Goal: Transaction & Acquisition: Purchase product/service

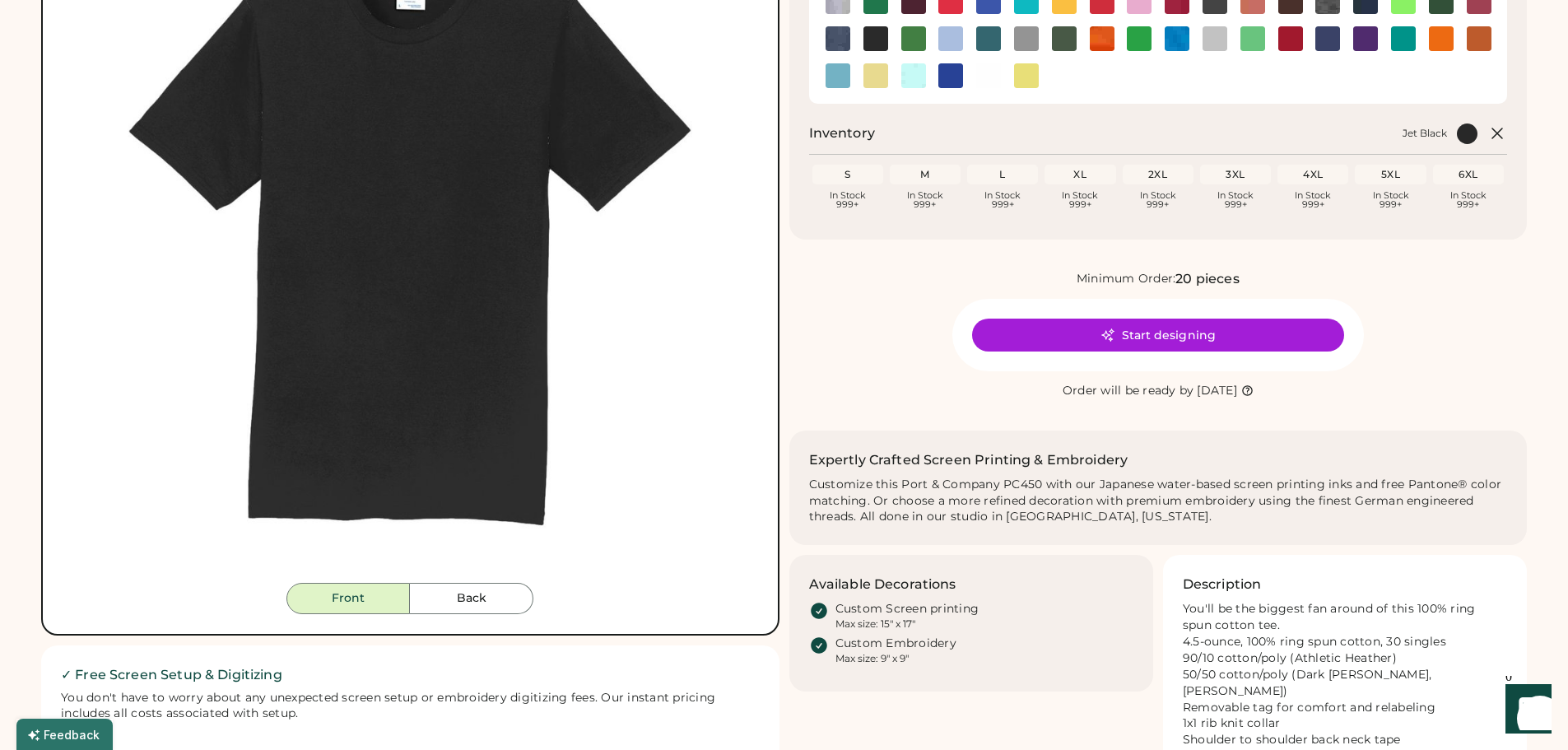
click at [478, 600] on button "Back" at bounding box center [472, 598] width 124 height 31
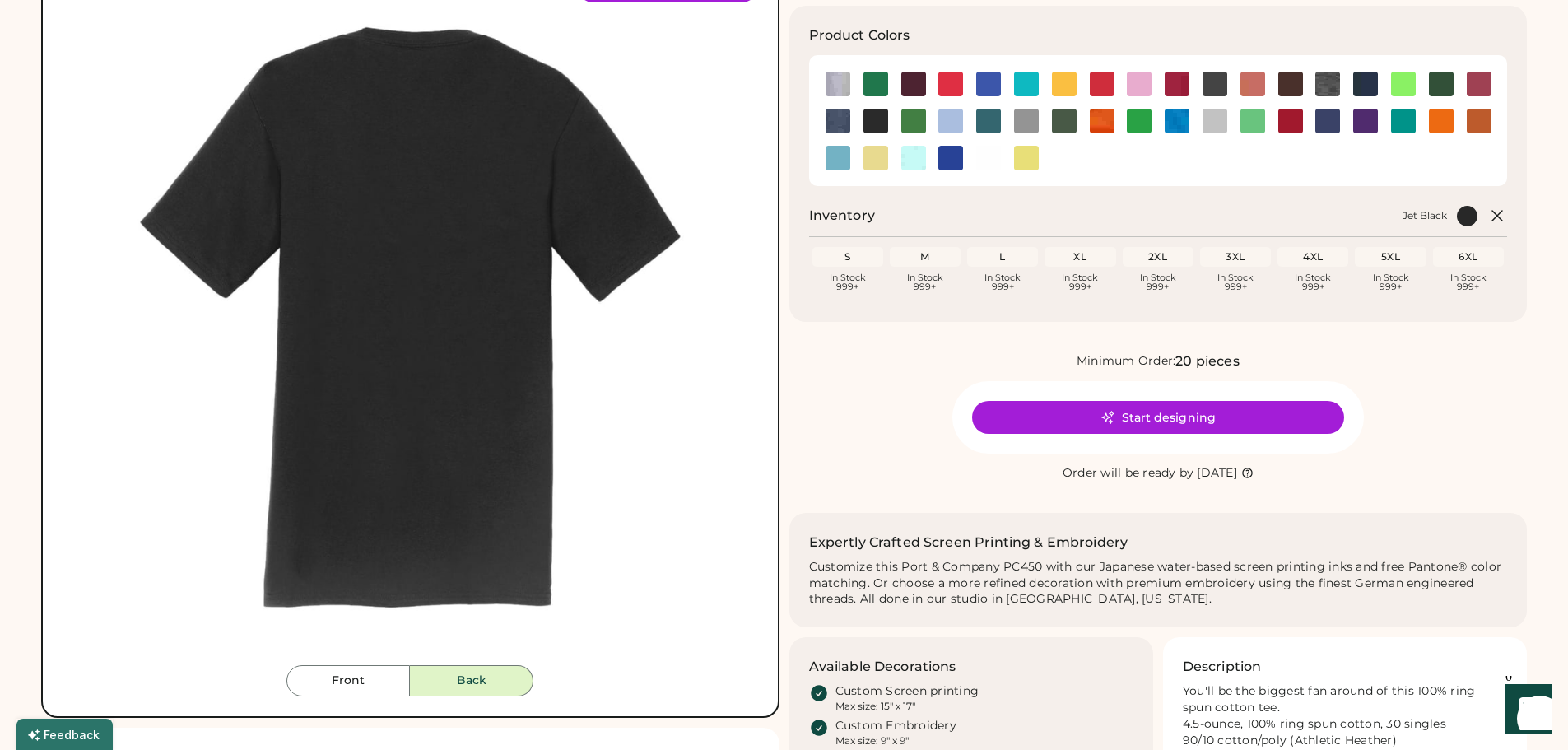
scroll to position [82, 0]
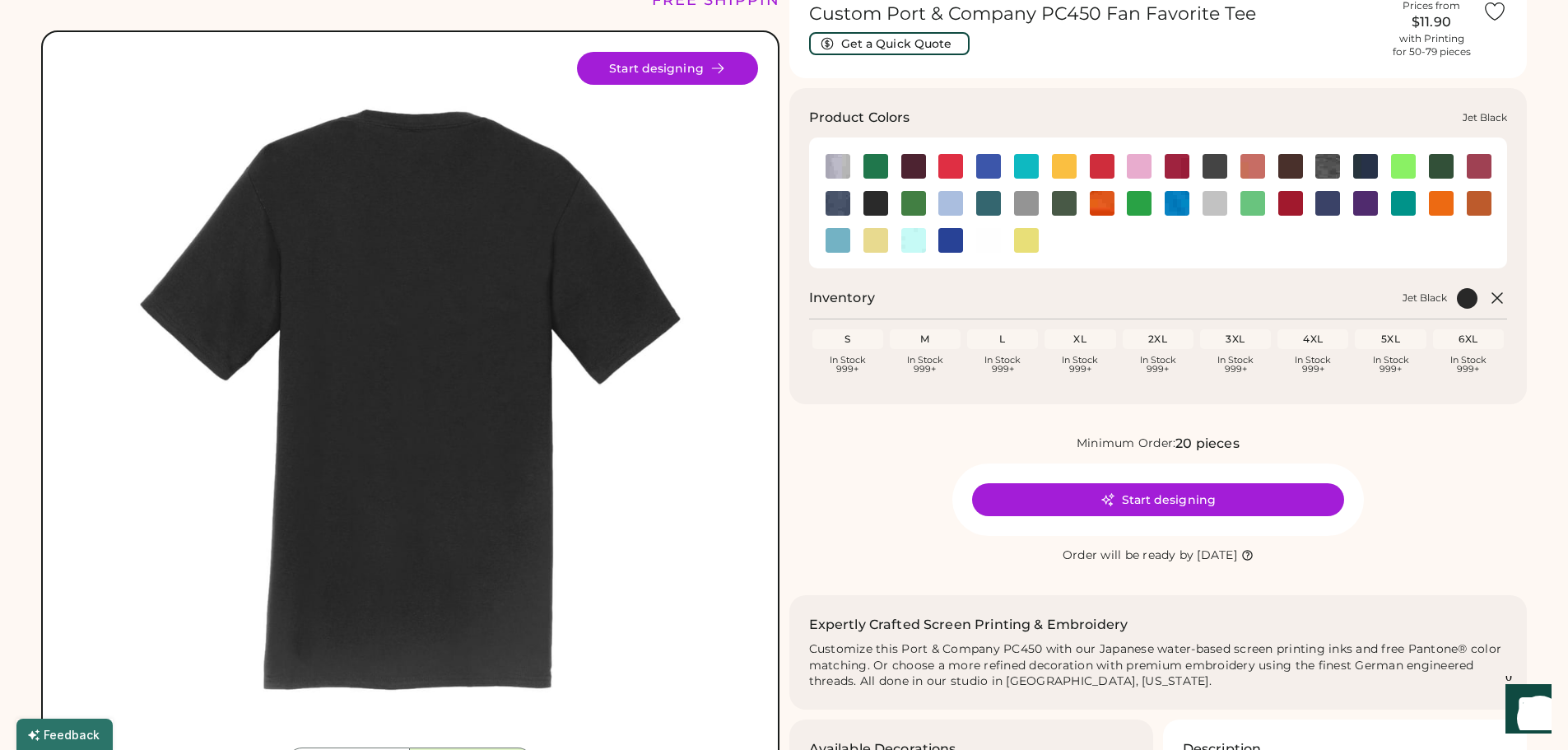
click at [884, 199] on img at bounding box center [876, 203] width 25 height 25
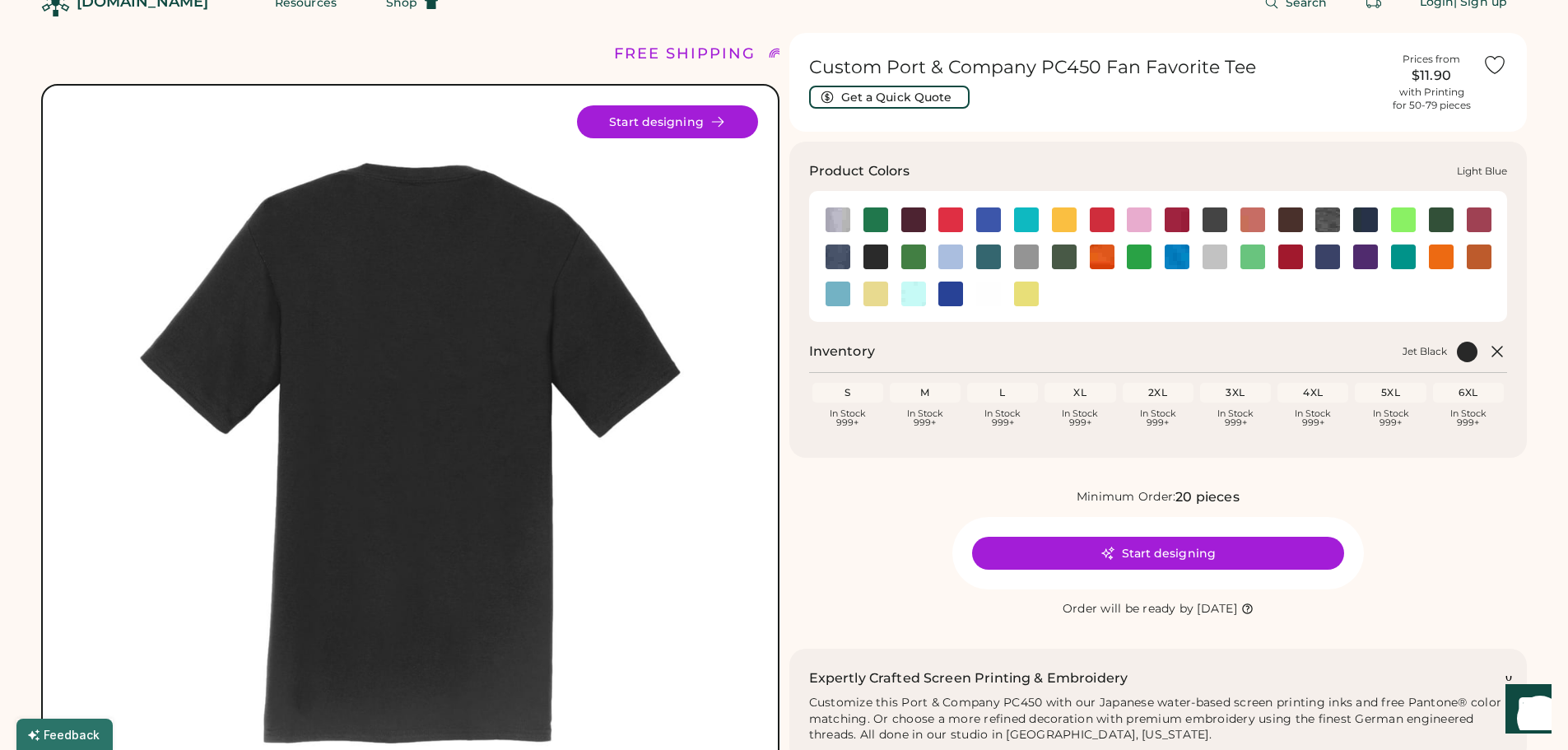
scroll to position [0, 0]
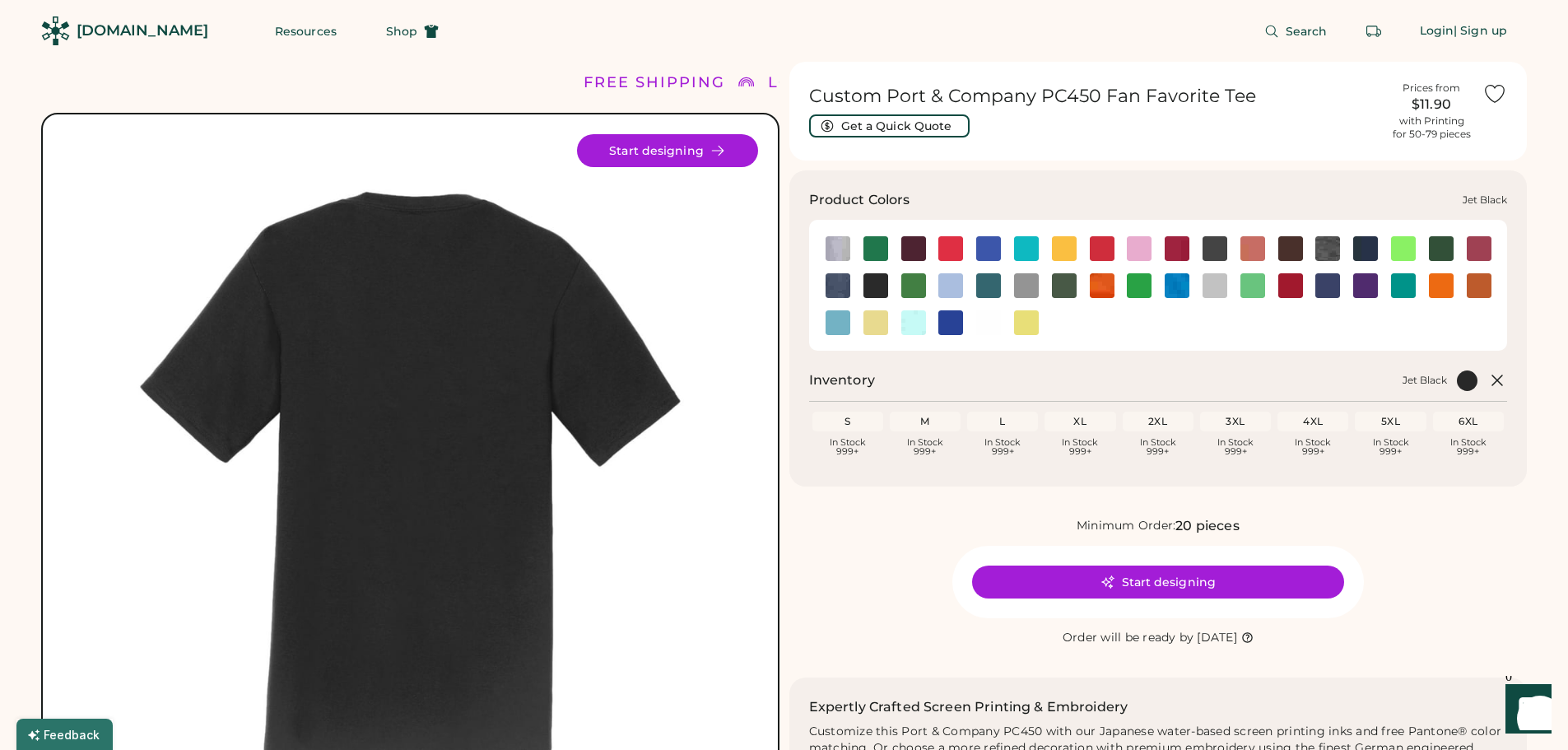
click at [882, 281] on img at bounding box center [876, 285] width 25 height 25
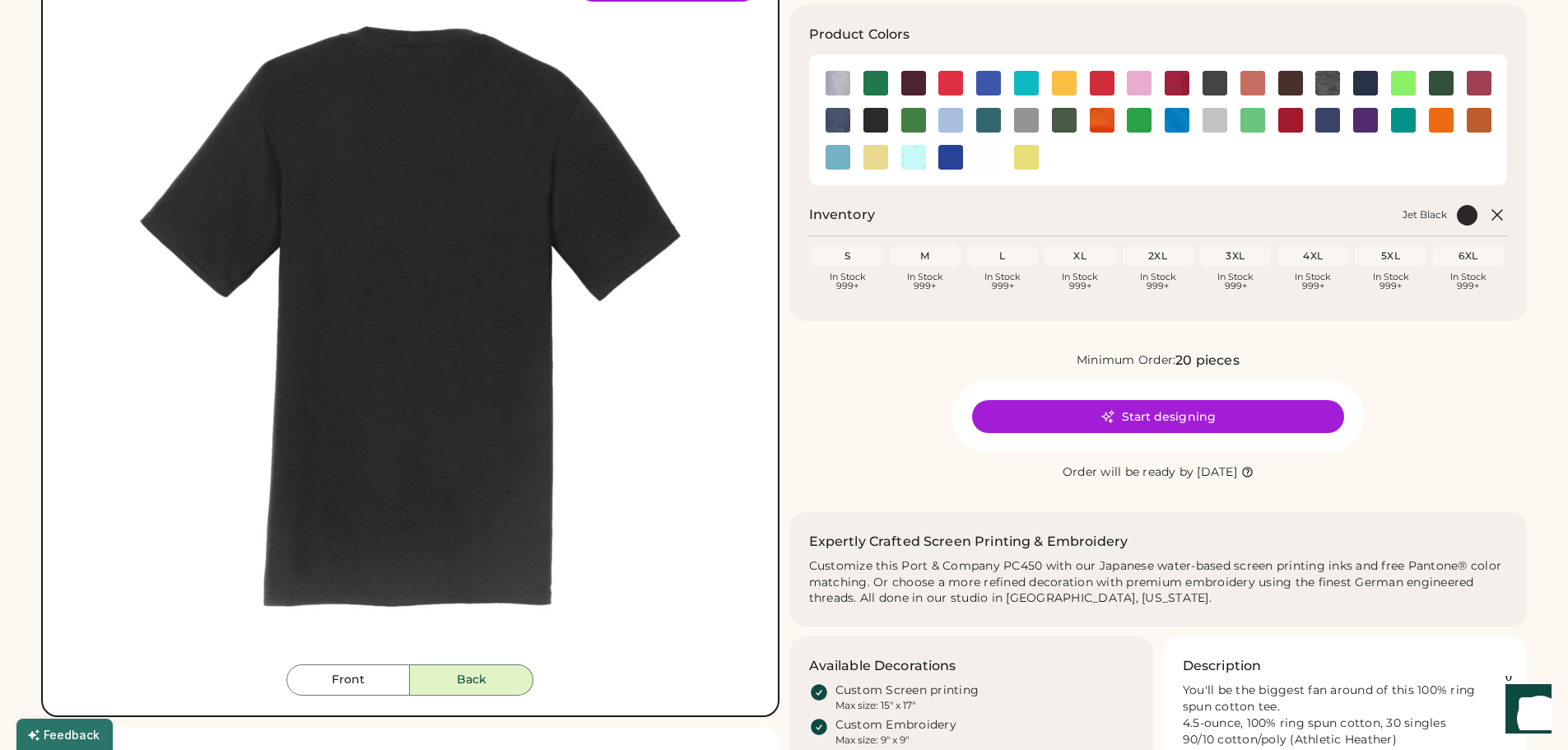
scroll to position [165, 0]
click at [873, 168] on img at bounding box center [876, 158] width 25 height 25
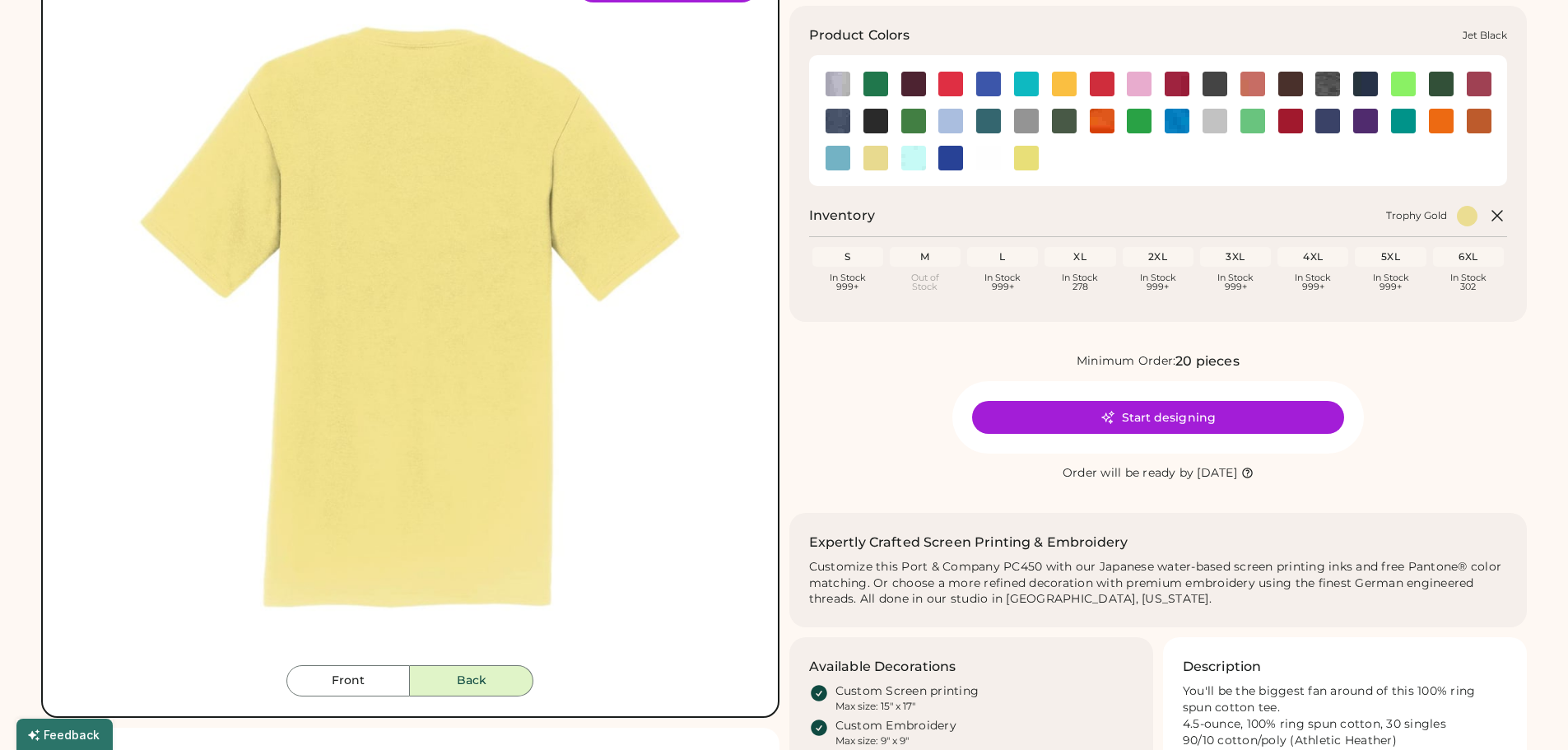
click at [878, 126] on img at bounding box center [876, 120] width 25 height 25
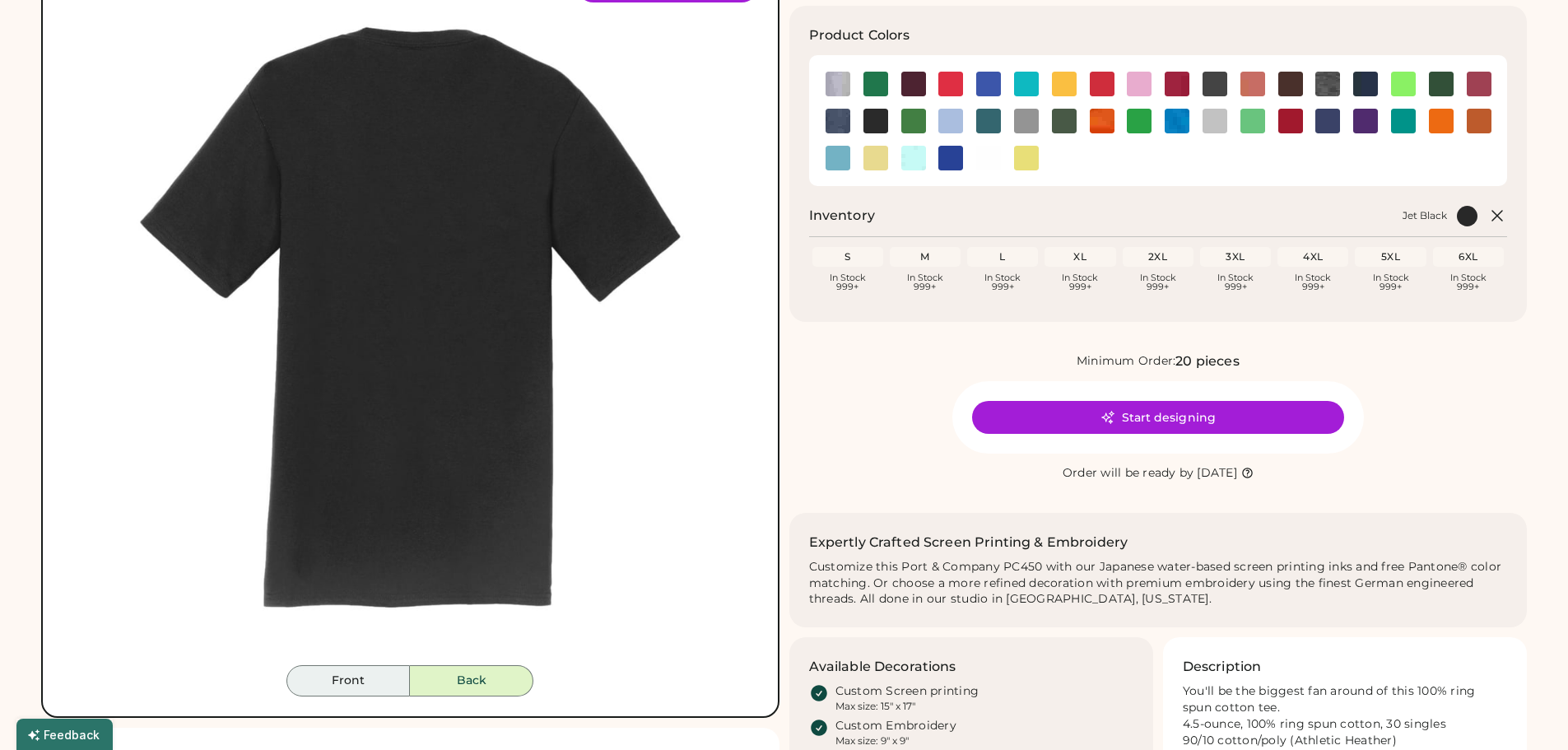
click at [388, 668] on button "Front" at bounding box center [348, 680] width 124 height 31
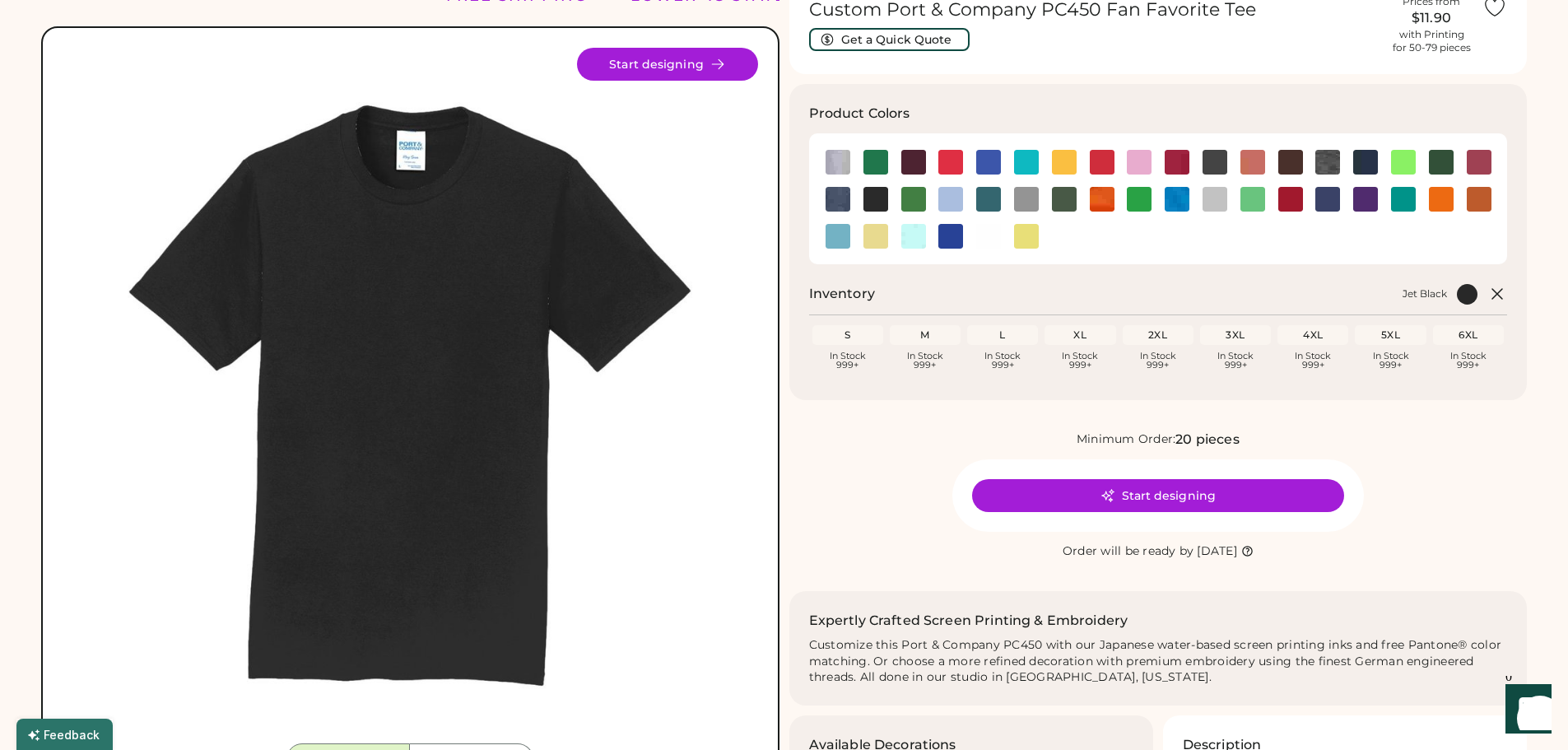
scroll to position [82, 0]
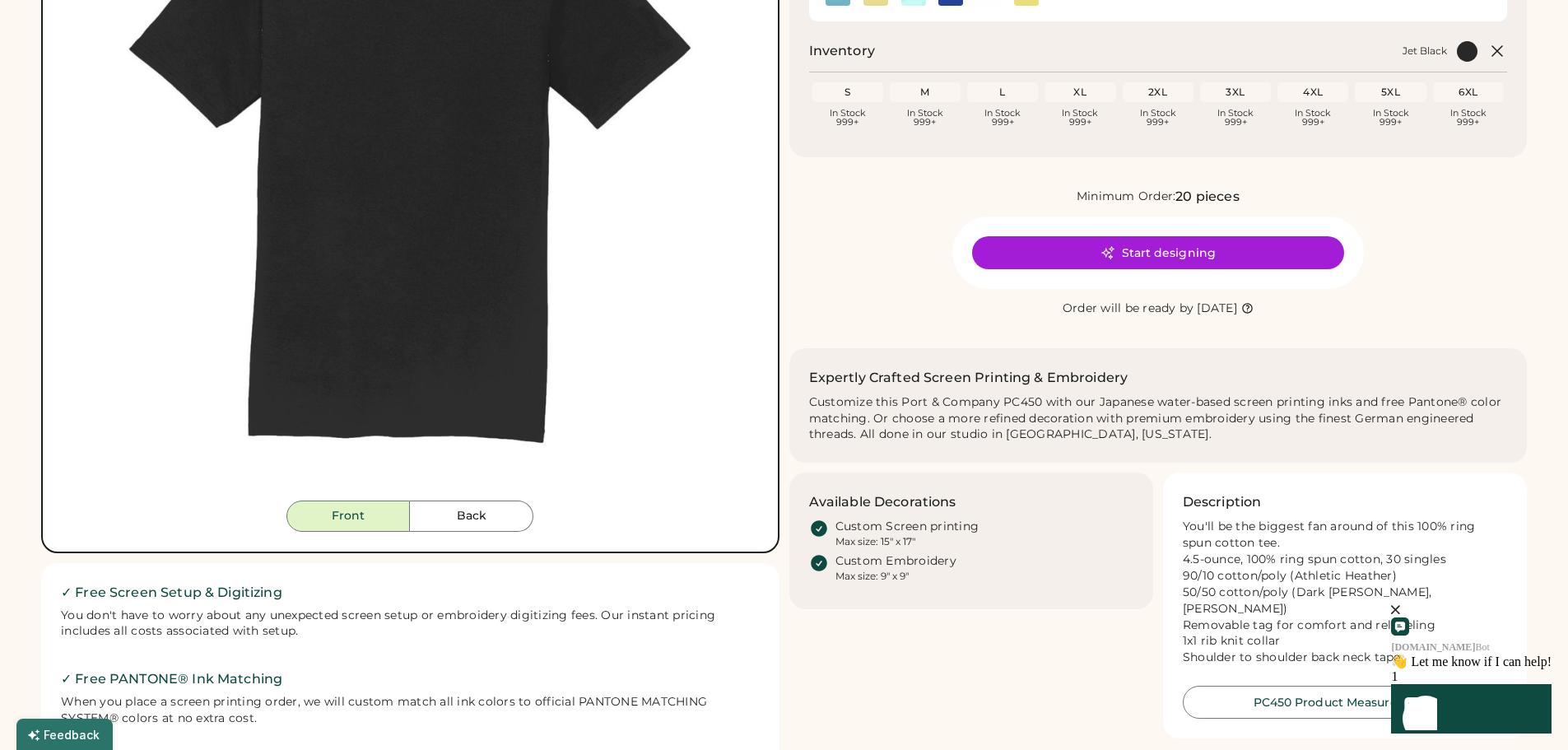
click at [481, 517] on button "Back" at bounding box center [472, 516] width 124 height 31
